Goal: Find specific page/section: Find specific page/section

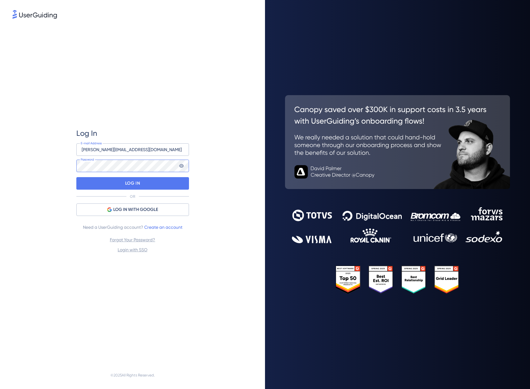
click at [76, 178] on div at bounding box center [76, 178] width 0 height 0
click at [131, 184] on p "LOG IN" at bounding box center [132, 183] width 15 height 10
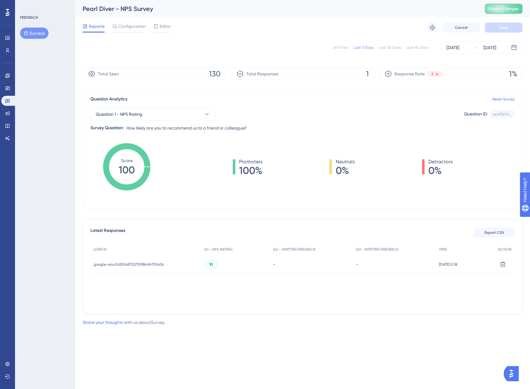
click at [336, 48] on div "All Times" at bounding box center [340, 47] width 15 height 5
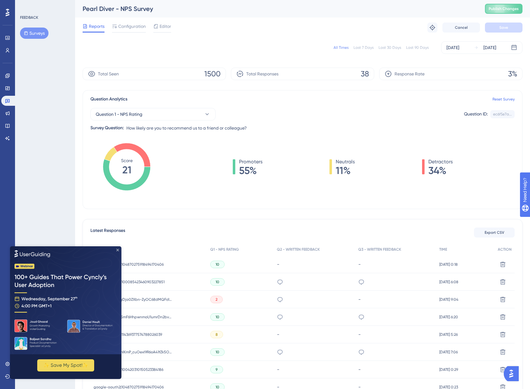
click at [118, 249] on icon "Close Preview" at bounding box center [117, 249] width 3 height 3
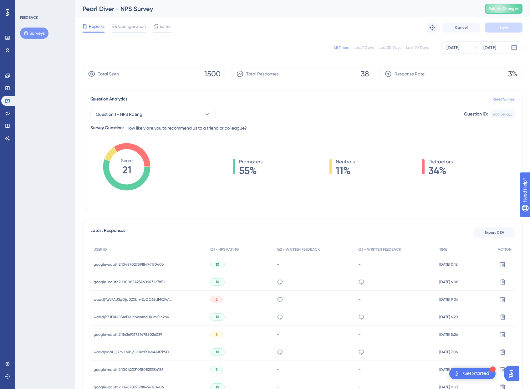
click at [262, 284] on div "10" at bounding box center [240, 282] width 67 height 18
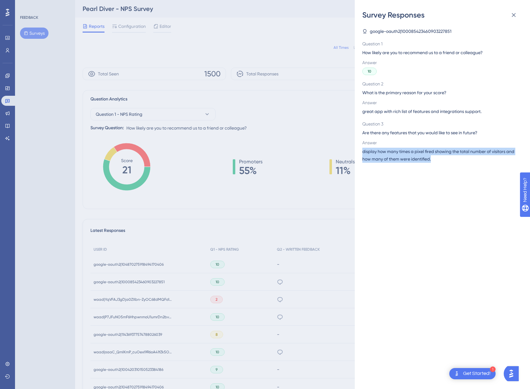
drag, startPoint x: 363, startPoint y: 151, endPoint x: 461, endPoint y: 160, distance: 98.9
click at [461, 160] on span "display how many times a pixel fired showing the total number of visitors and h…" at bounding box center [439, 155] width 155 height 15
click at [169, 42] on div "Survey Responses google-oauth2|100085423460903227851 Question 1 How likely are …" at bounding box center [265, 194] width 530 height 389
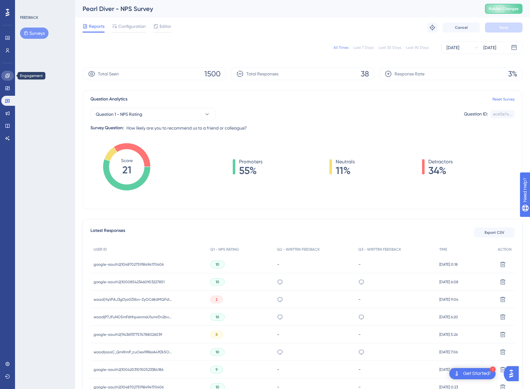
click at [10, 77] on link at bounding box center [7, 76] width 13 height 10
